Goal: Find specific page/section: Find specific page/section

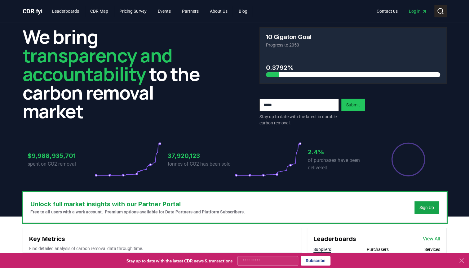
click at [445, 13] on button "Search" at bounding box center [441, 11] width 12 height 12
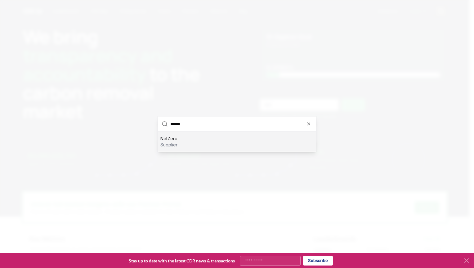
type input "*******"
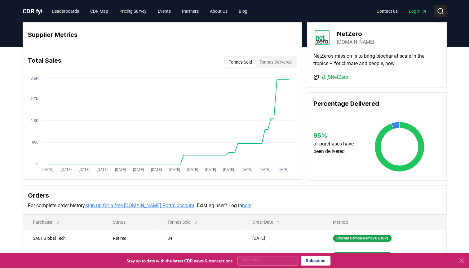
click at [442, 11] on icon at bounding box center [440, 10] width 7 height 7
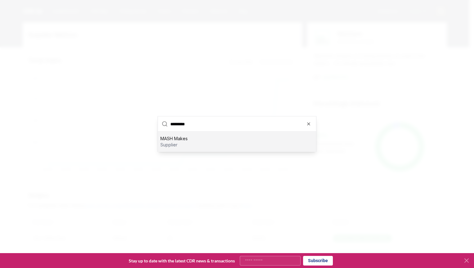
type input "**********"
